Goal: Check status: Check status

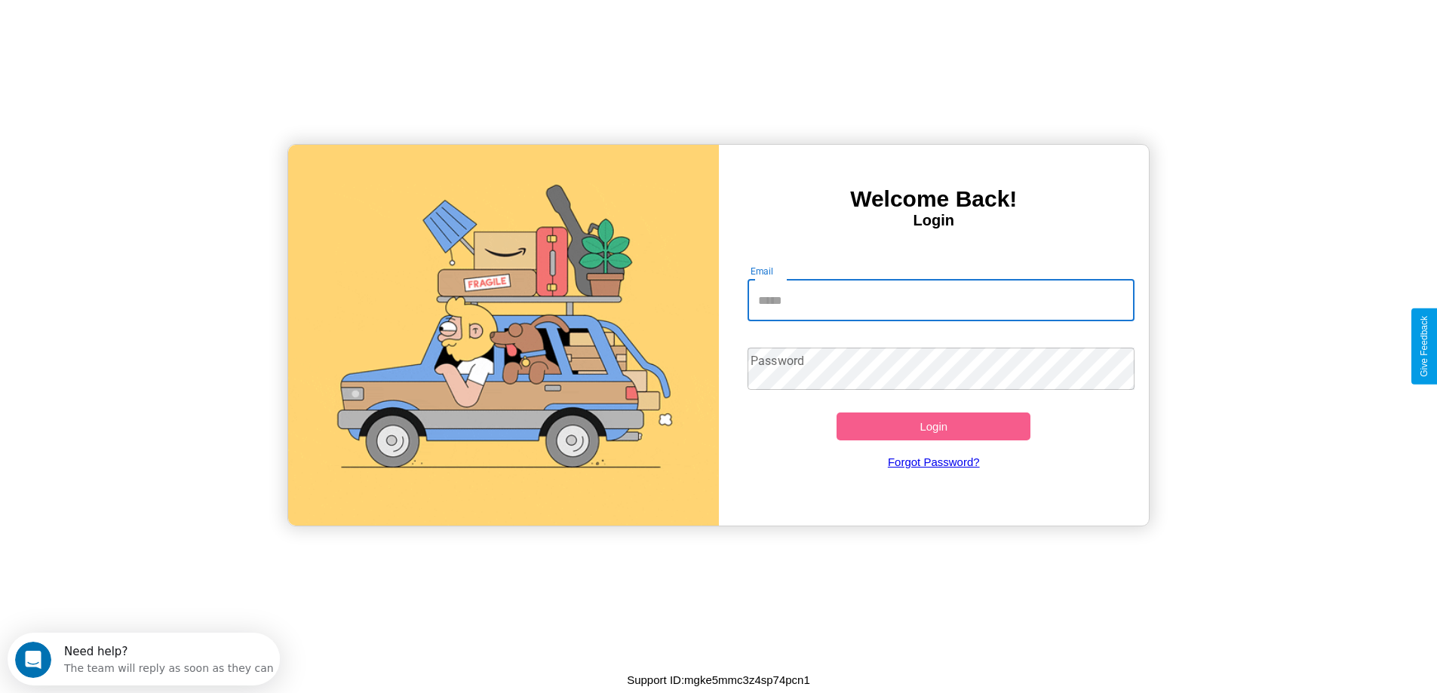
click at [940, 300] on input "Email" at bounding box center [940, 300] width 387 height 42
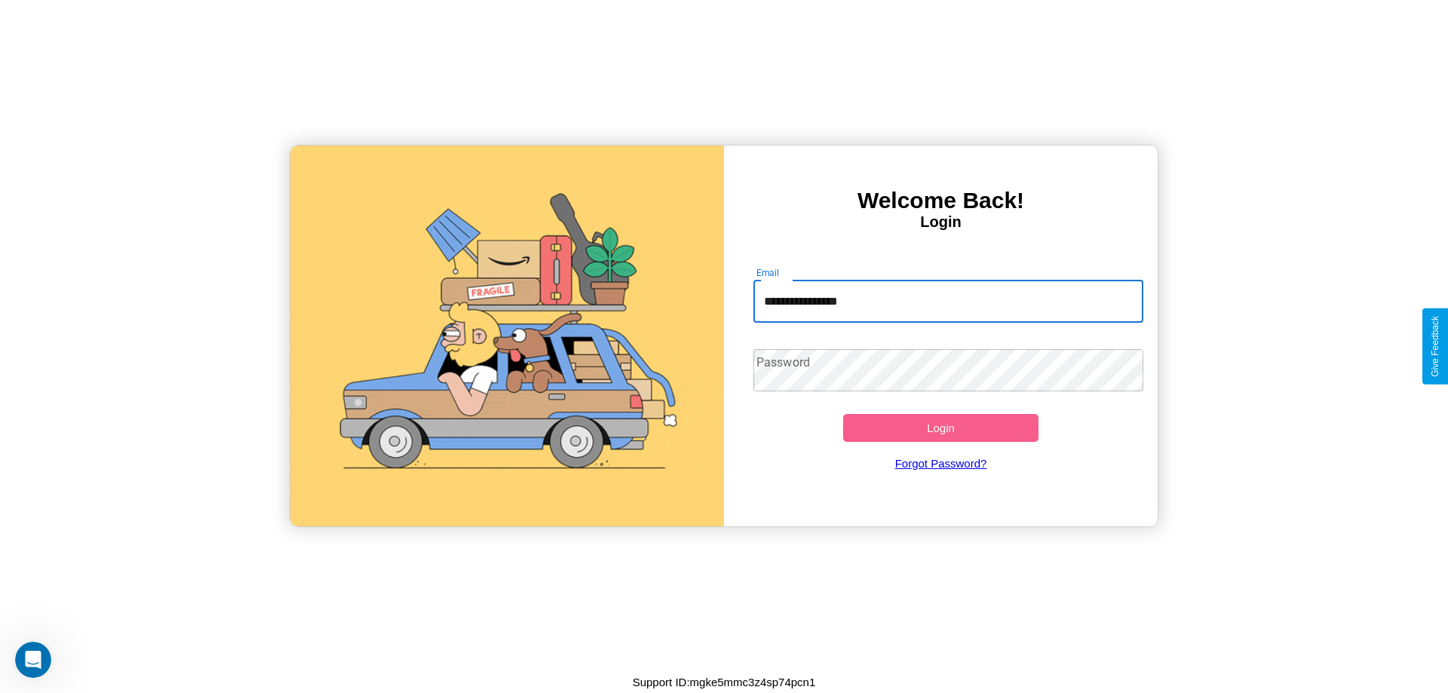
type input "**********"
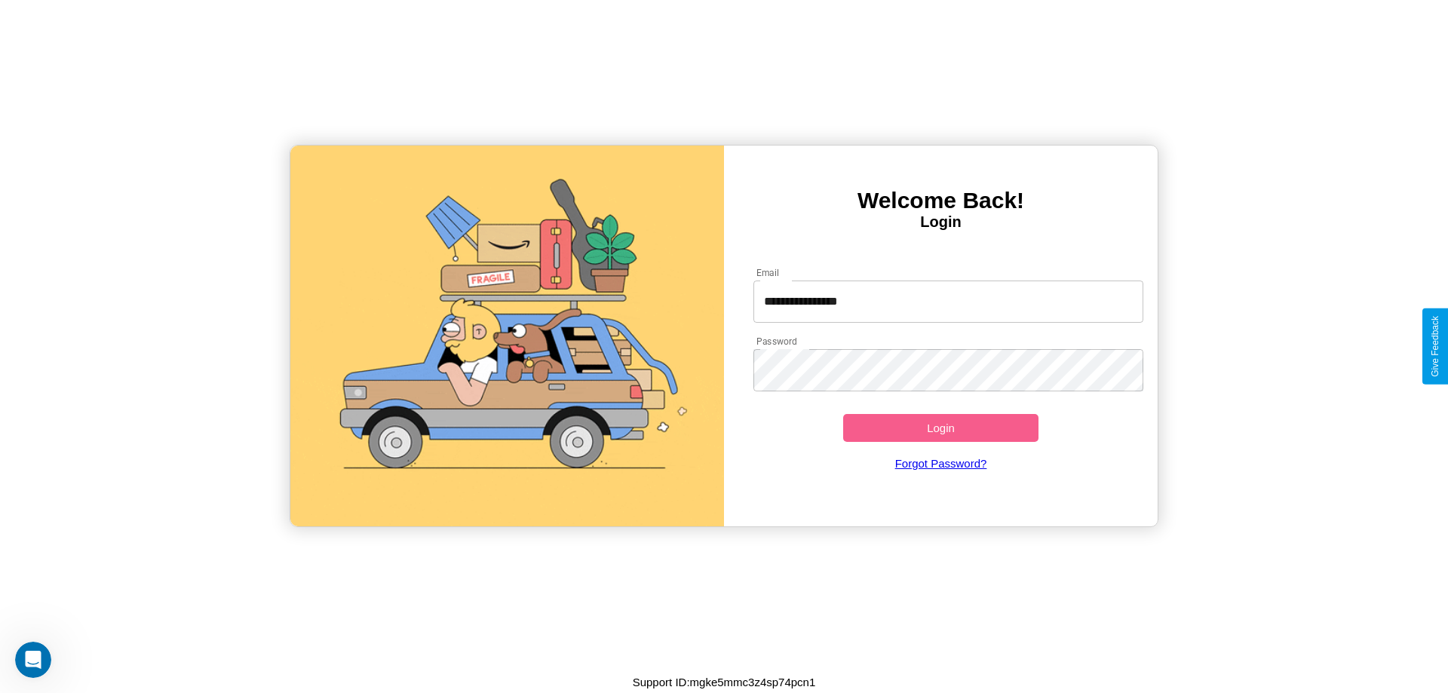
click at [940, 428] on button "Login" at bounding box center [940, 428] width 195 height 28
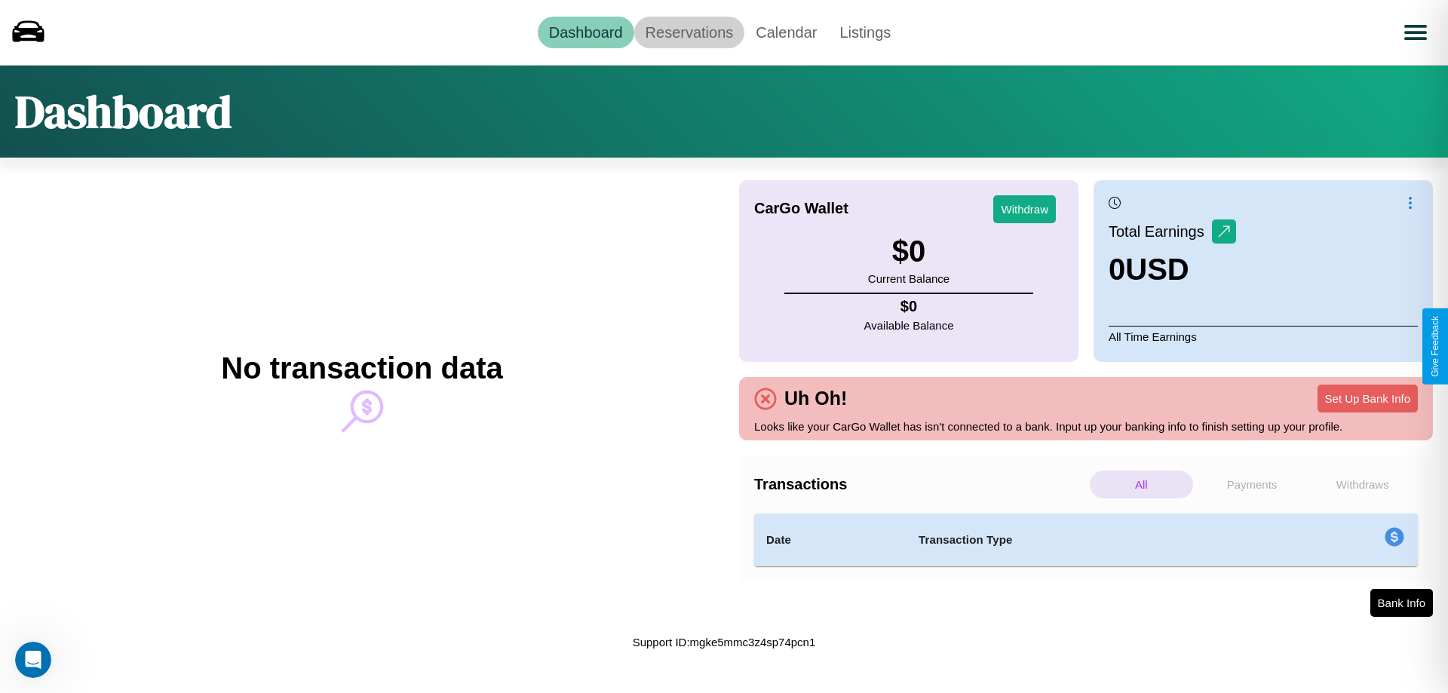
click at [688, 32] on link "Reservations" at bounding box center [689, 33] width 111 height 32
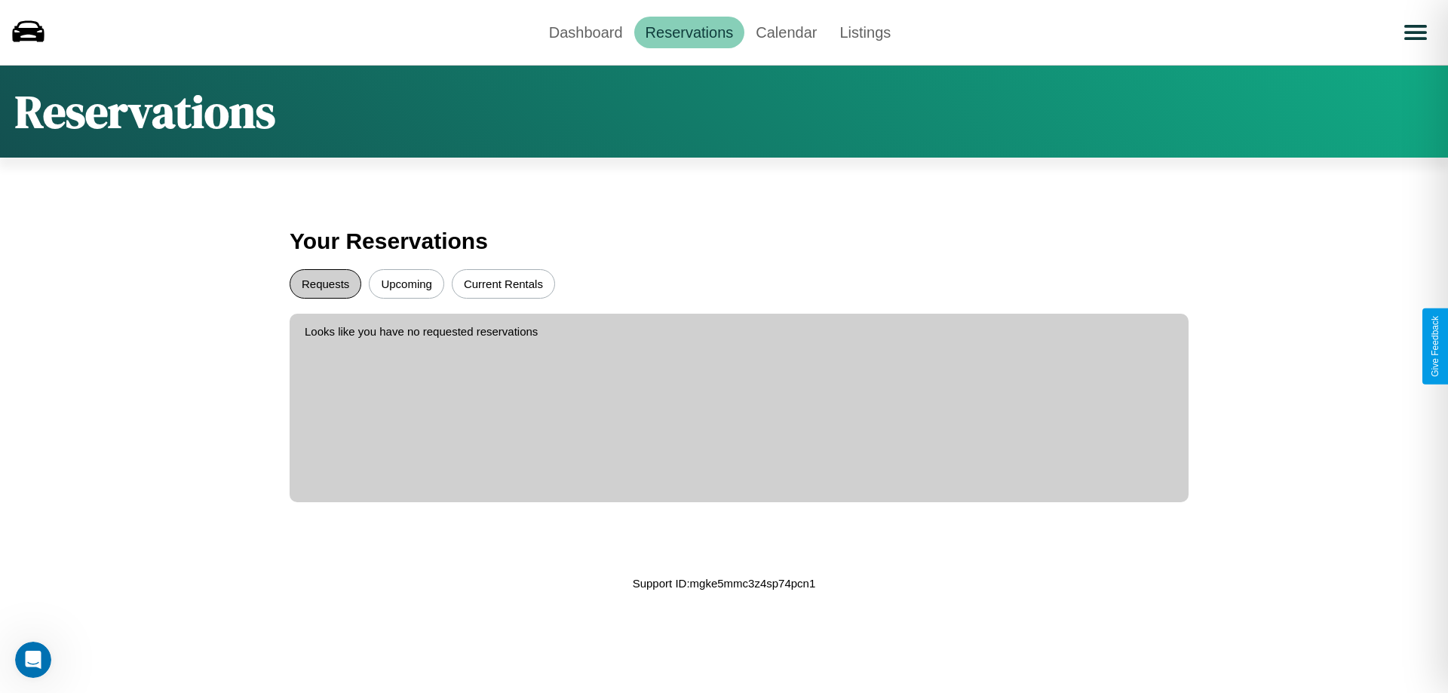
click at [325, 284] on button "Requests" at bounding box center [326, 283] width 72 height 29
click at [406, 284] on button "Upcoming" at bounding box center [406, 283] width 75 height 29
click at [585, 32] on link "Dashboard" at bounding box center [586, 33] width 97 height 32
